Goal: Check status: Check status

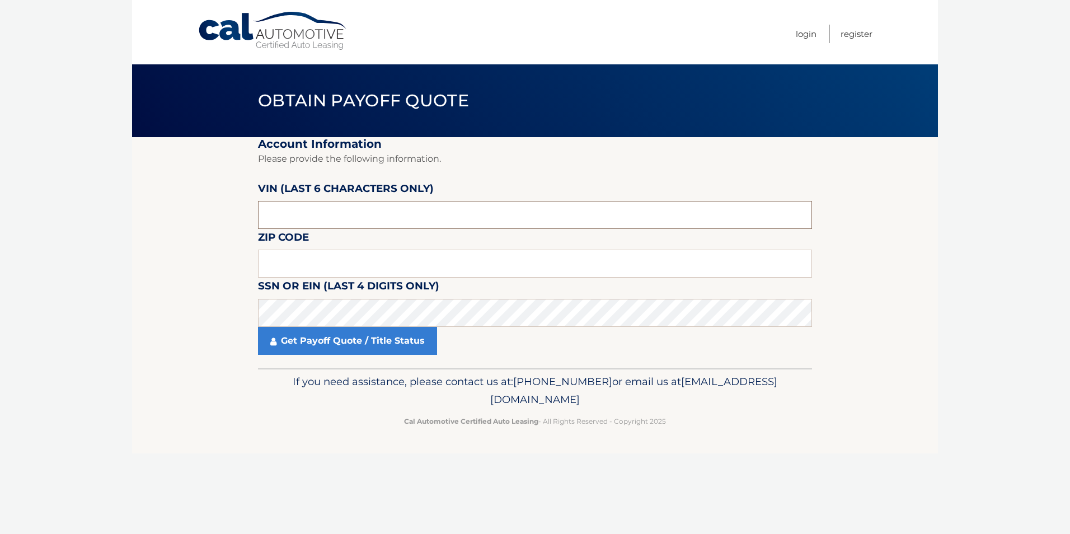
click at [303, 215] on input "text" at bounding box center [535, 215] width 554 height 28
click at [310, 269] on input "text" at bounding box center [535, 264] width 554 height 28
type input "07726"
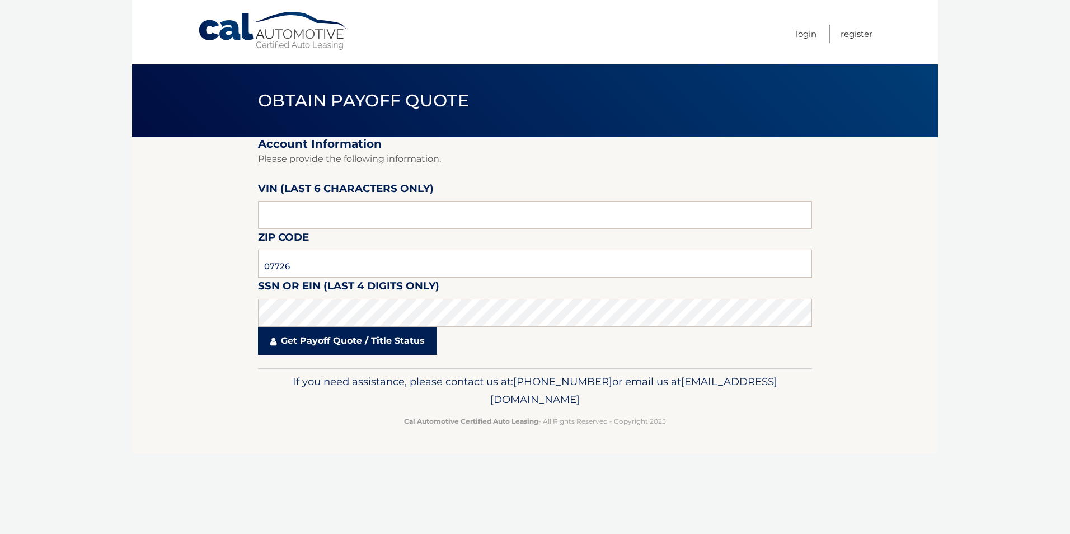
click at [329, 336] on link "Get Payoff Quote / Title Status" at bounding box center [347, 341] width 179 height 28
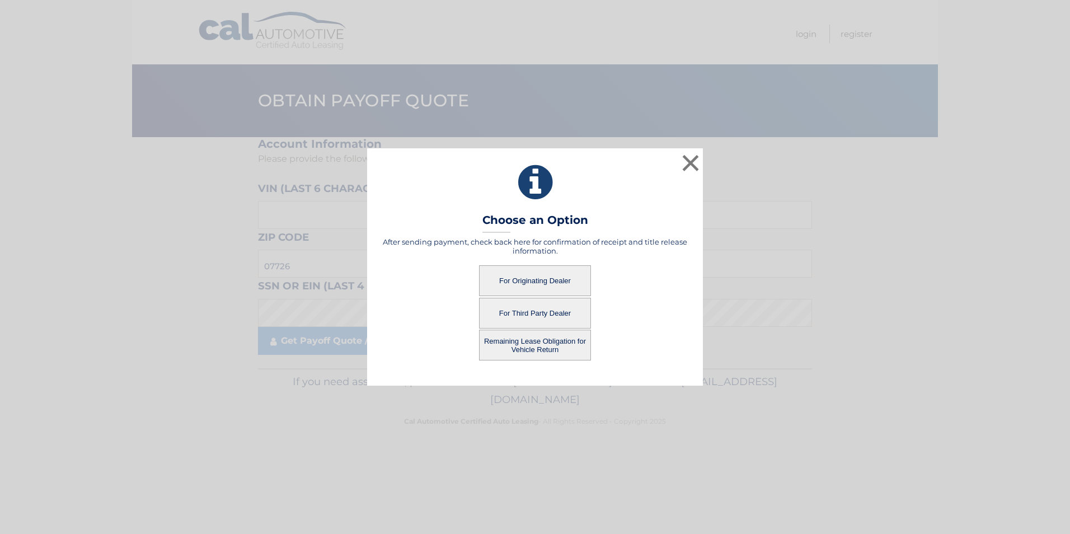
click at [530, 311] on button "For Third Party Dealer" at bounding box center [535, 313] width 112 height 31
click at [518, 314] on button "For Third Party Dealer" at bounding box center [535, 313] width 112 height 31
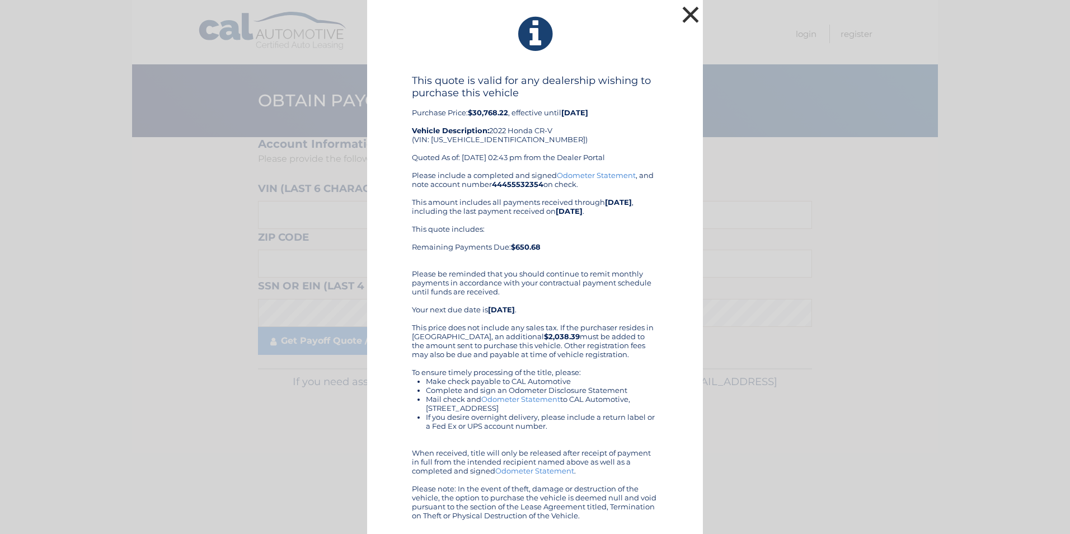
click at [701, 16] on button "×" at bounding box center [690, 14] width 22 height 22
